Goal: Information Seeking & Learning: Learn about a topic

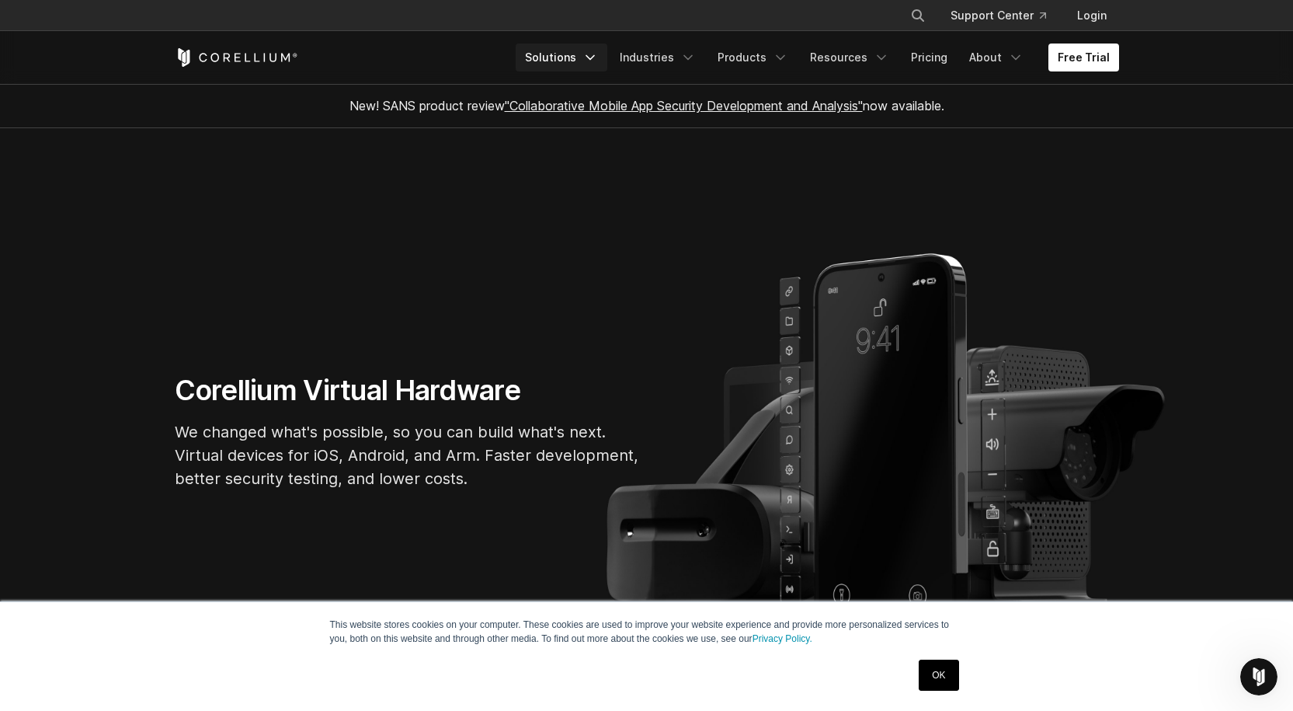
click at [598, 61] on icon "Navigation Menu" at bounding box center [590, 58] width 16 height 16
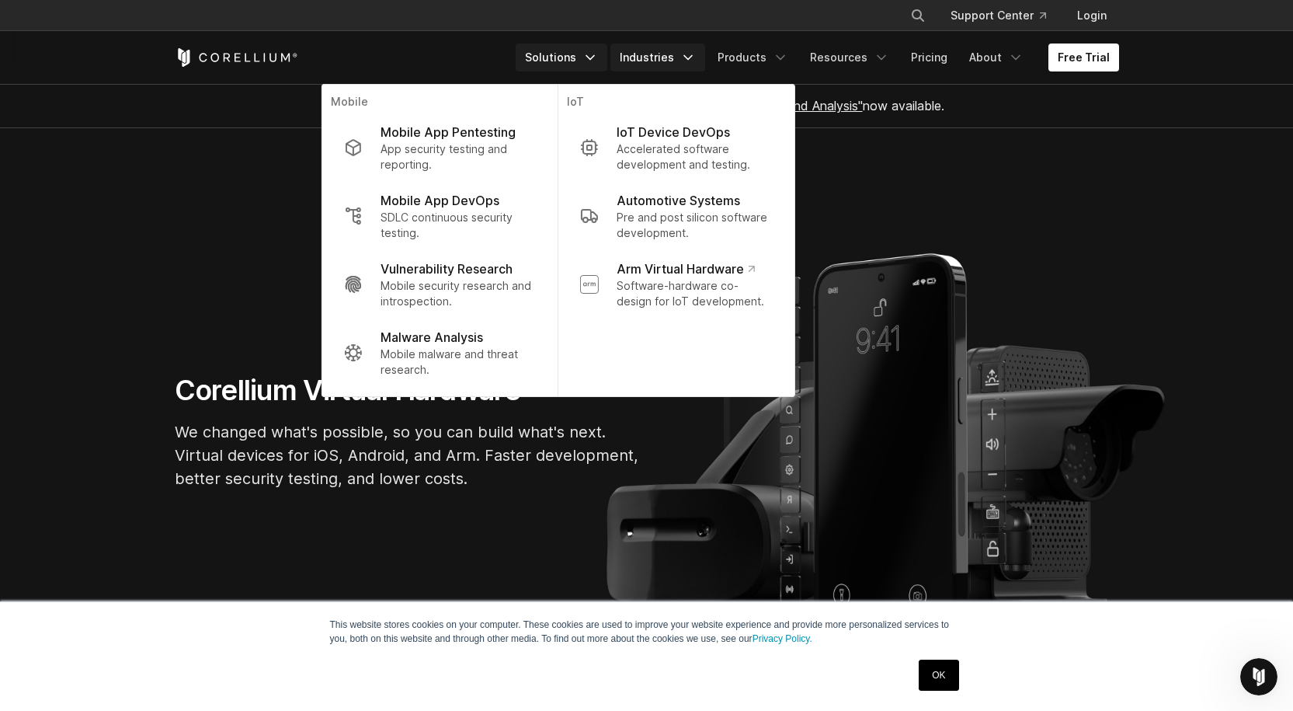
click at [696, 62] on icon "Navigation Menu" at bounding box center [688, 58] width 16 height 16
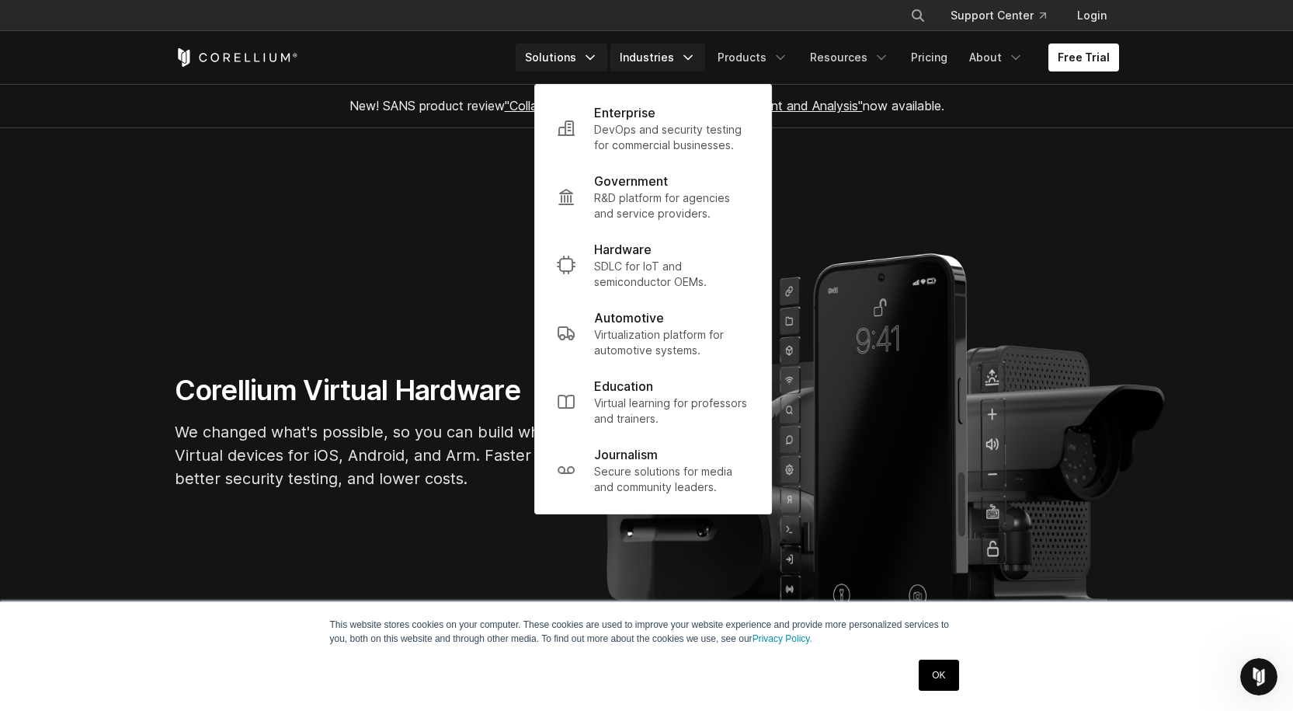
click at [598, 61] on icon "Navigation Menu" at bounding box center [590, 58] width 16 height 16
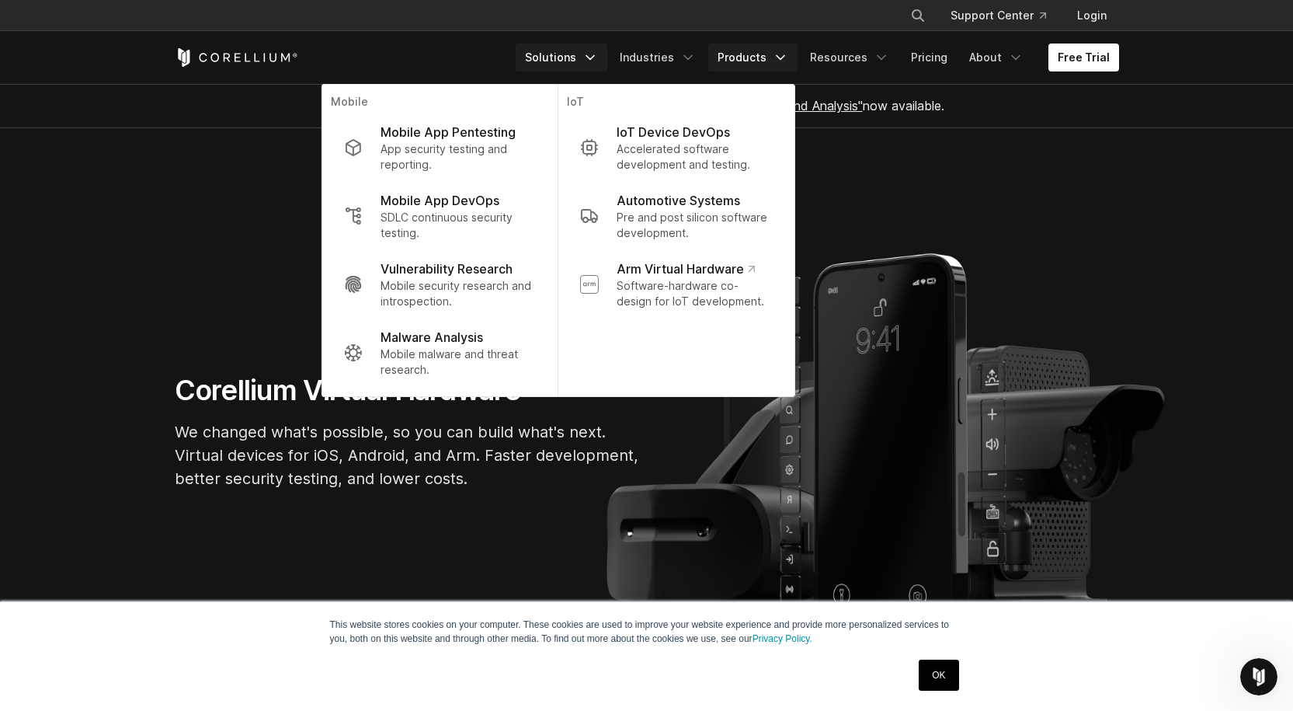
click at [780, 52] on icon "Navigation Menu" at bounding box center [781, 58] width 16 height 16
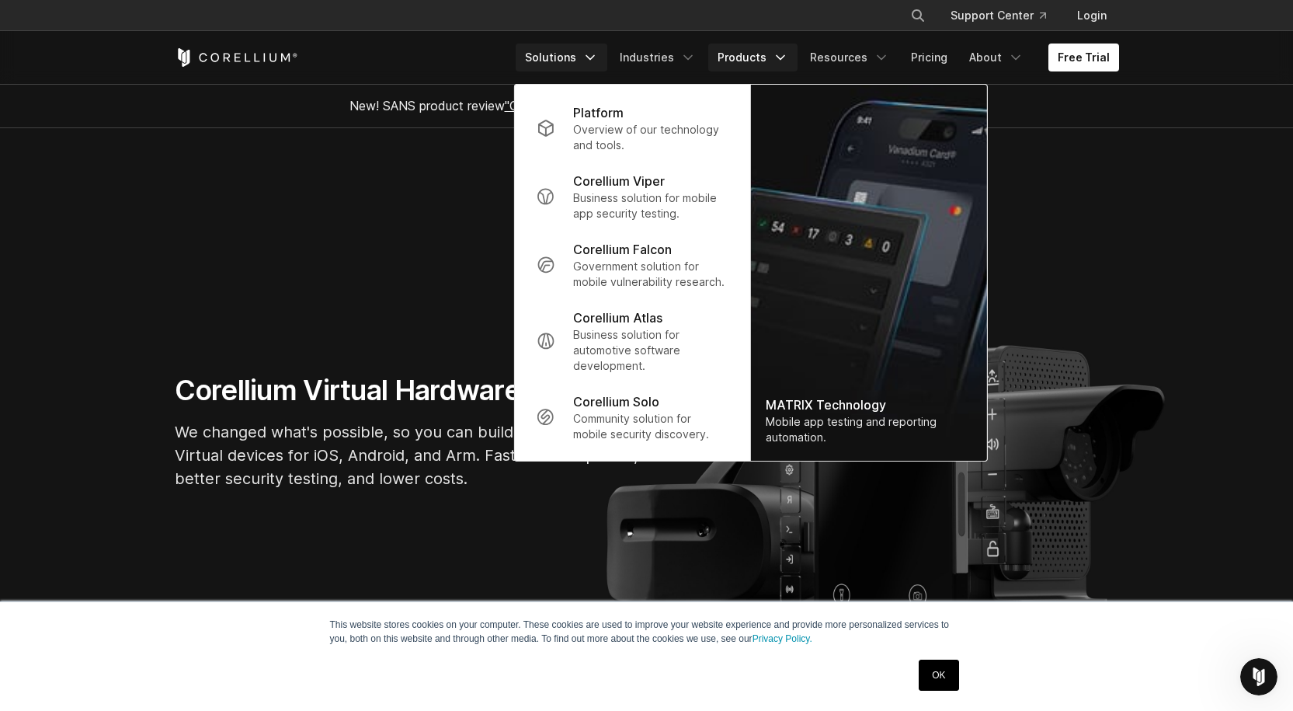
click at [596, 57] on icon "Navigation Menu" at bounding box center [590, 58] width 16 height 16
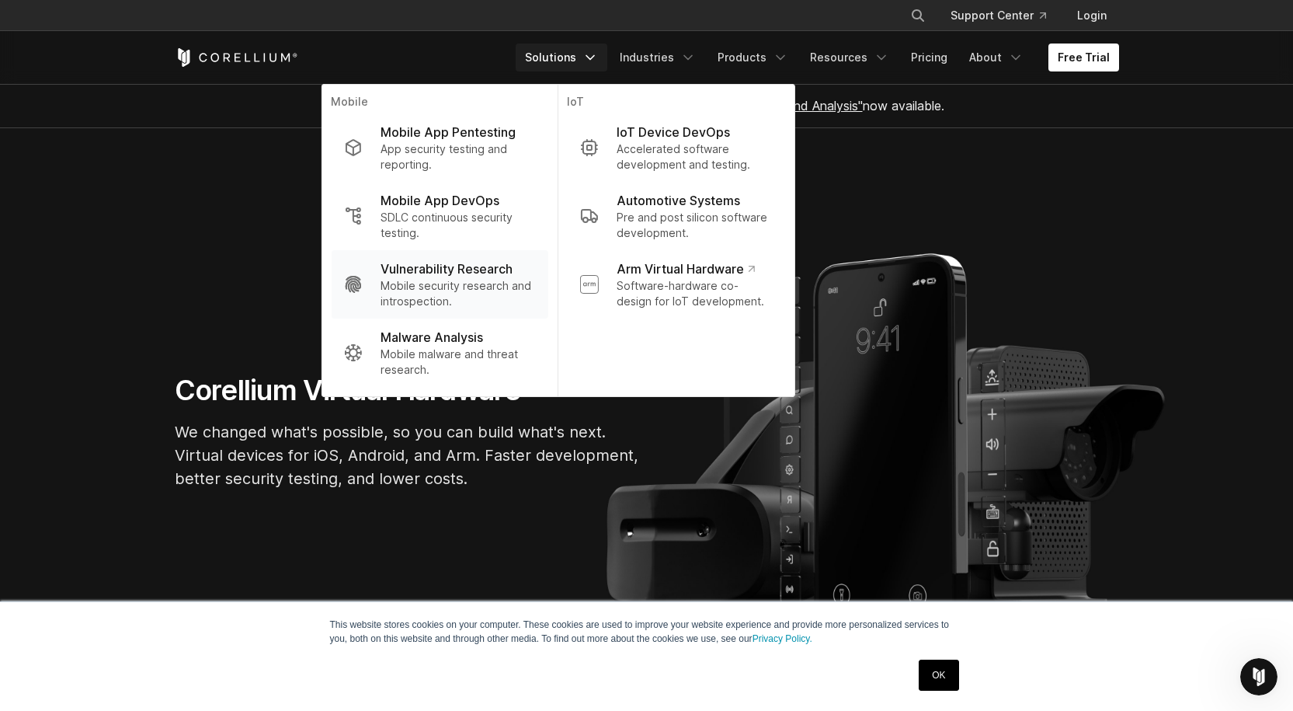
click at [479, 290] on p "Mobile security research and introspection." at bounding box center [458, 293] width 155 height 31
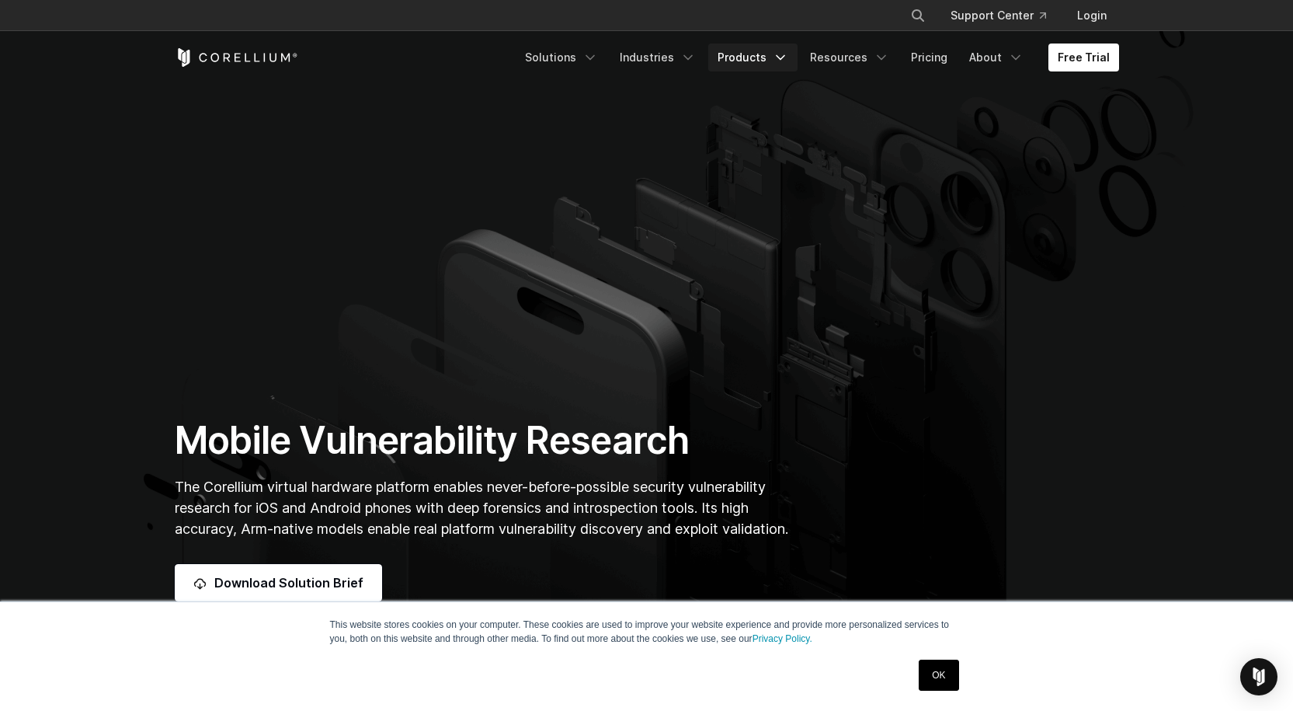
click at [779, 58] on link "Products" at bounding box center [752, 57] width 89 height 28
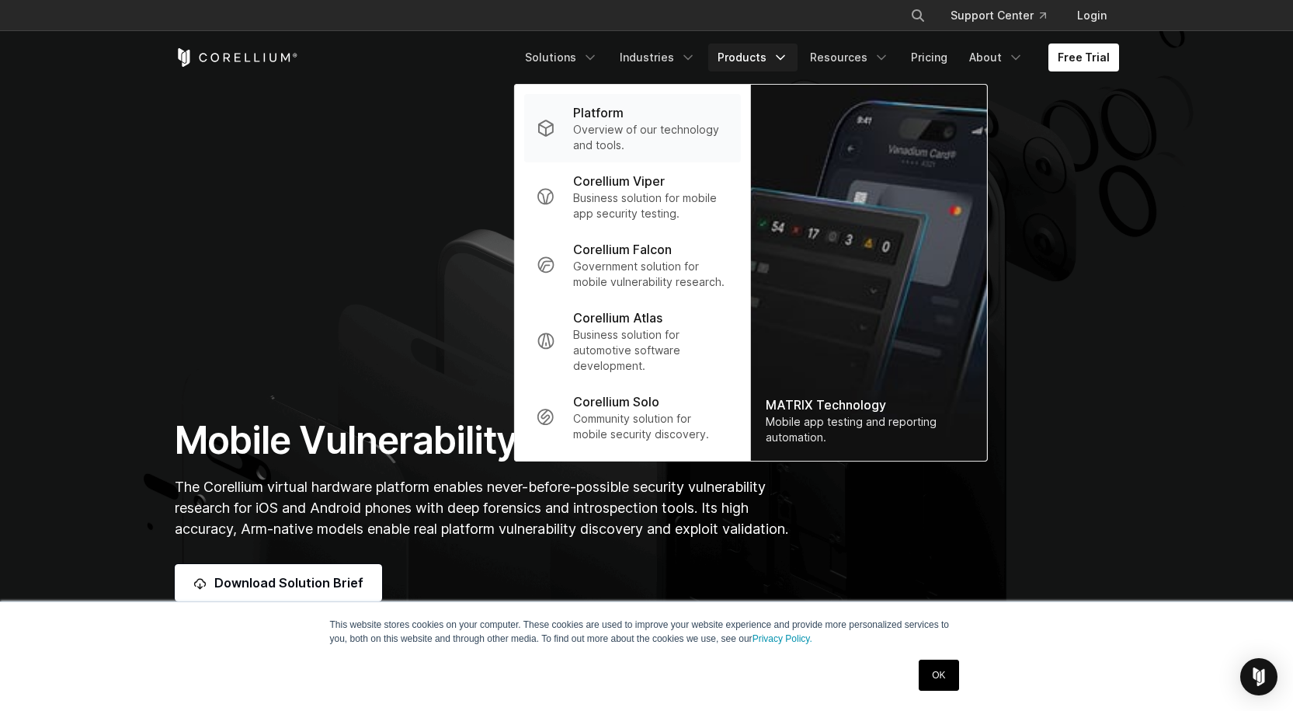
click at [668, 139] on p "Overview of our technology and tools." at bounding box center [650, 137] width 155 height 31
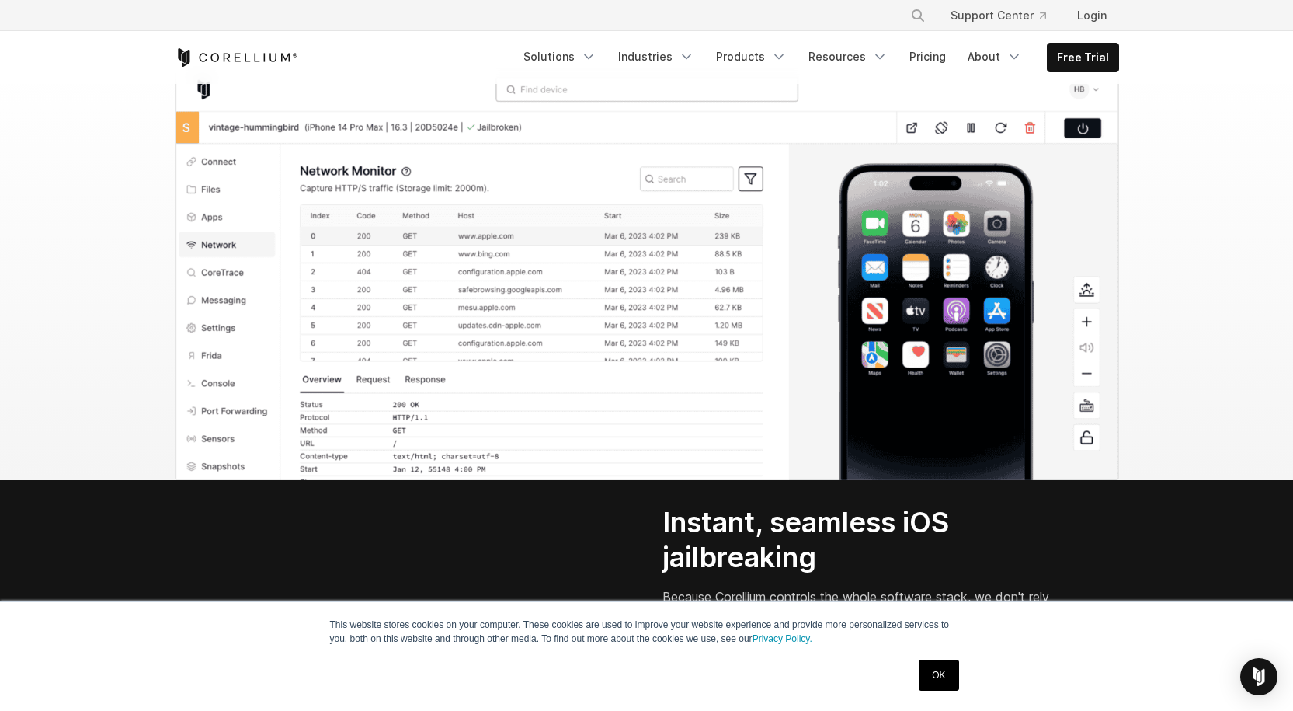
scroll to position [1631, 0]
